Goal: Find specific page/section: Find specific page/section

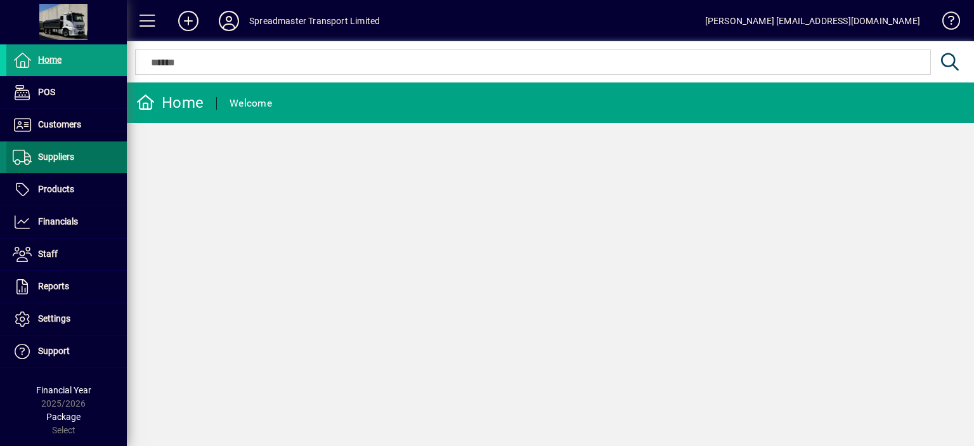
click at [67, 157] on span "Suppliers" at bounding box center [56, 157] width 36 height 10
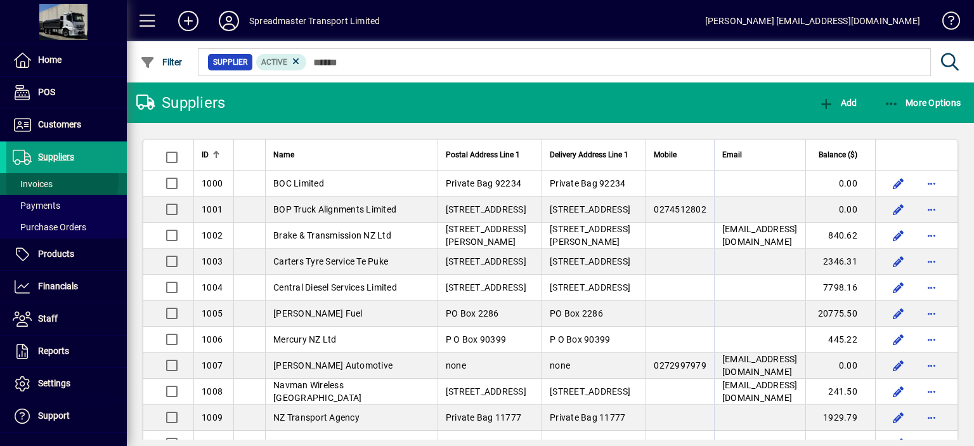
click at [48, 180] on span "Invoices" at bounding box center [33, 184] width 40 height 10
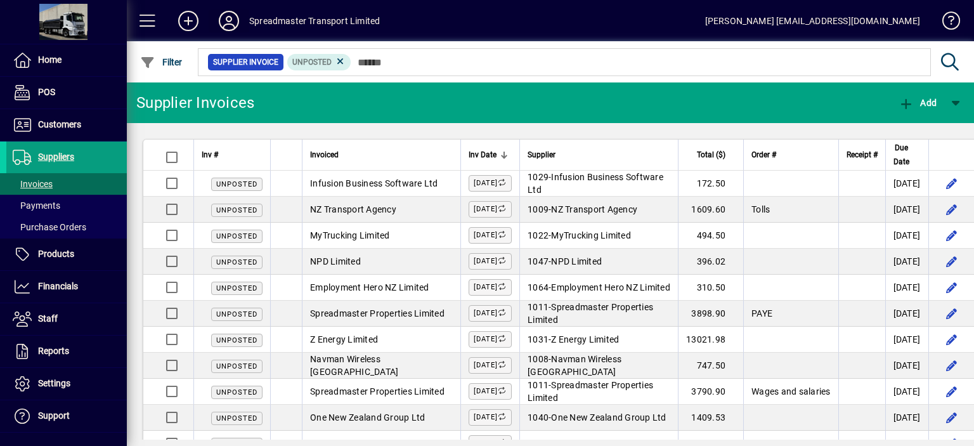
click at [231, 16] on icon at bounding box center [228, 21] width 25 height 20
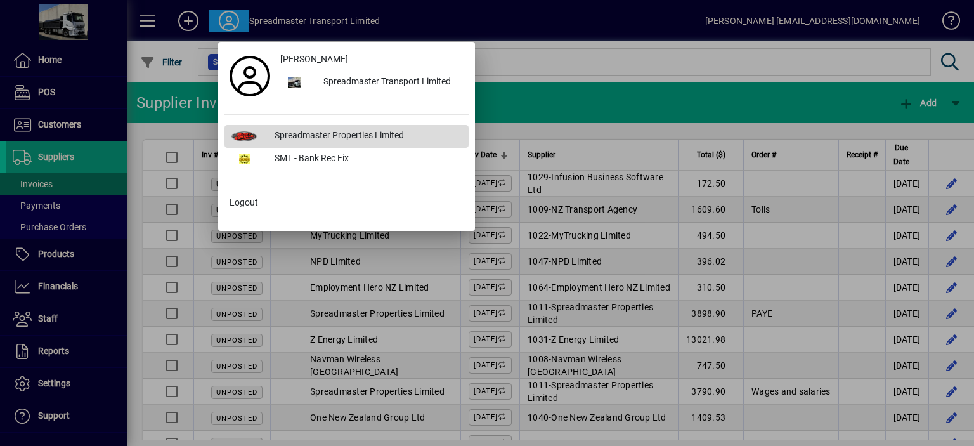
click at [317, 136] on div "Spreadmaster Properties Limited" at bounding box center [366, 136] width 204 height 23
